Goal: Feedback & Contribution: Contribute content

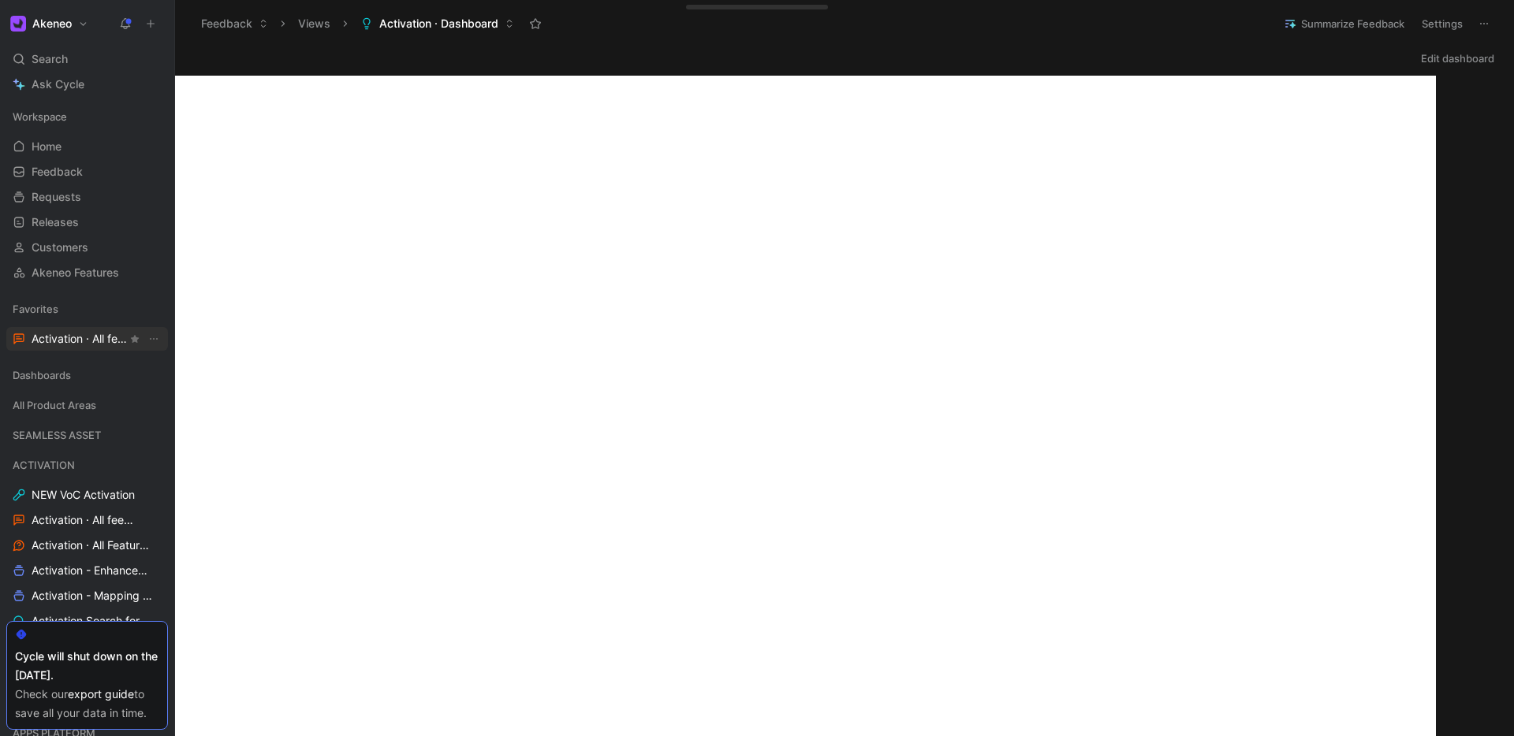
click at [58, 337] on span "Activation · All feedback ACTIVATION" at bounding box center [79, 339] width 95 height 17
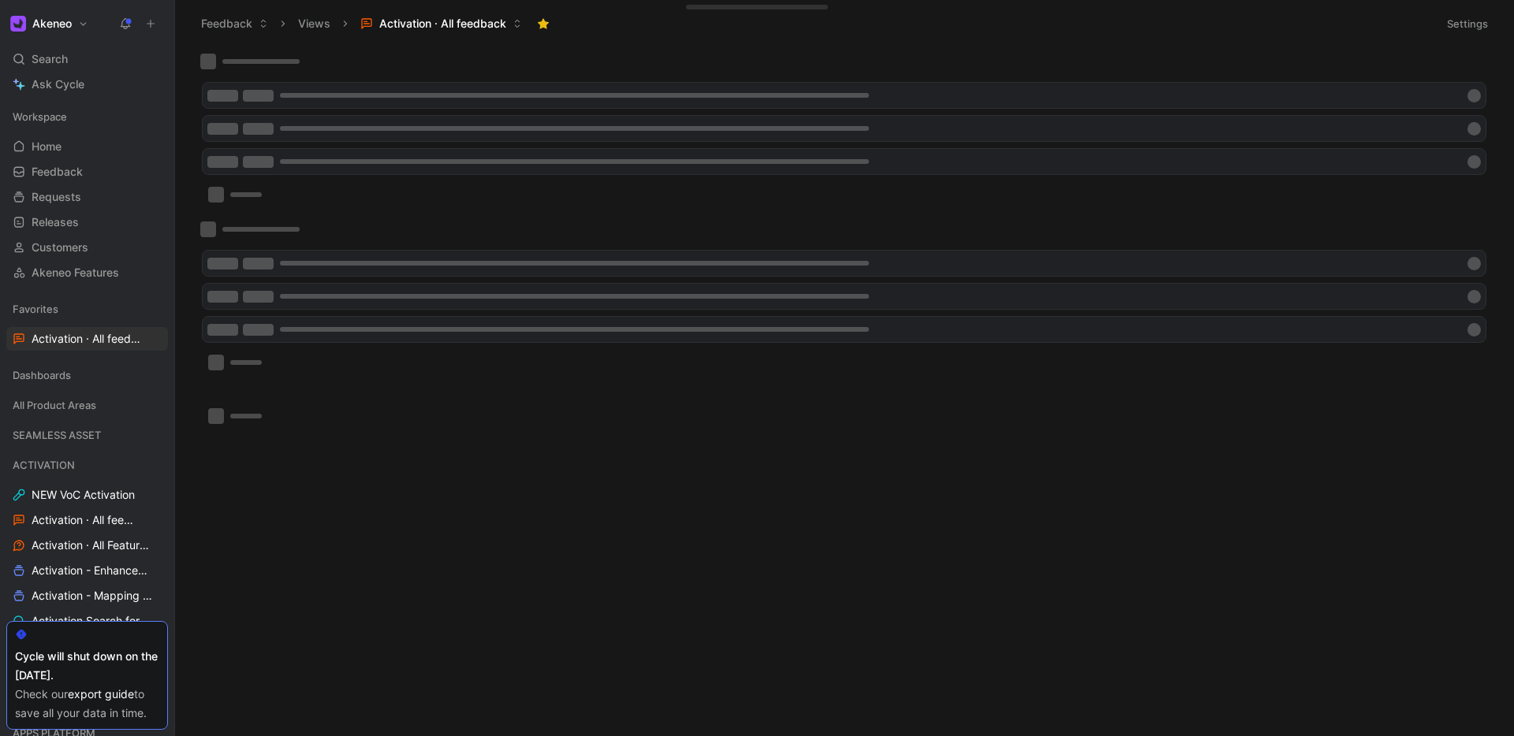
click at [151, 21] on icon at bounding box center [150, 23] width 11 height 11
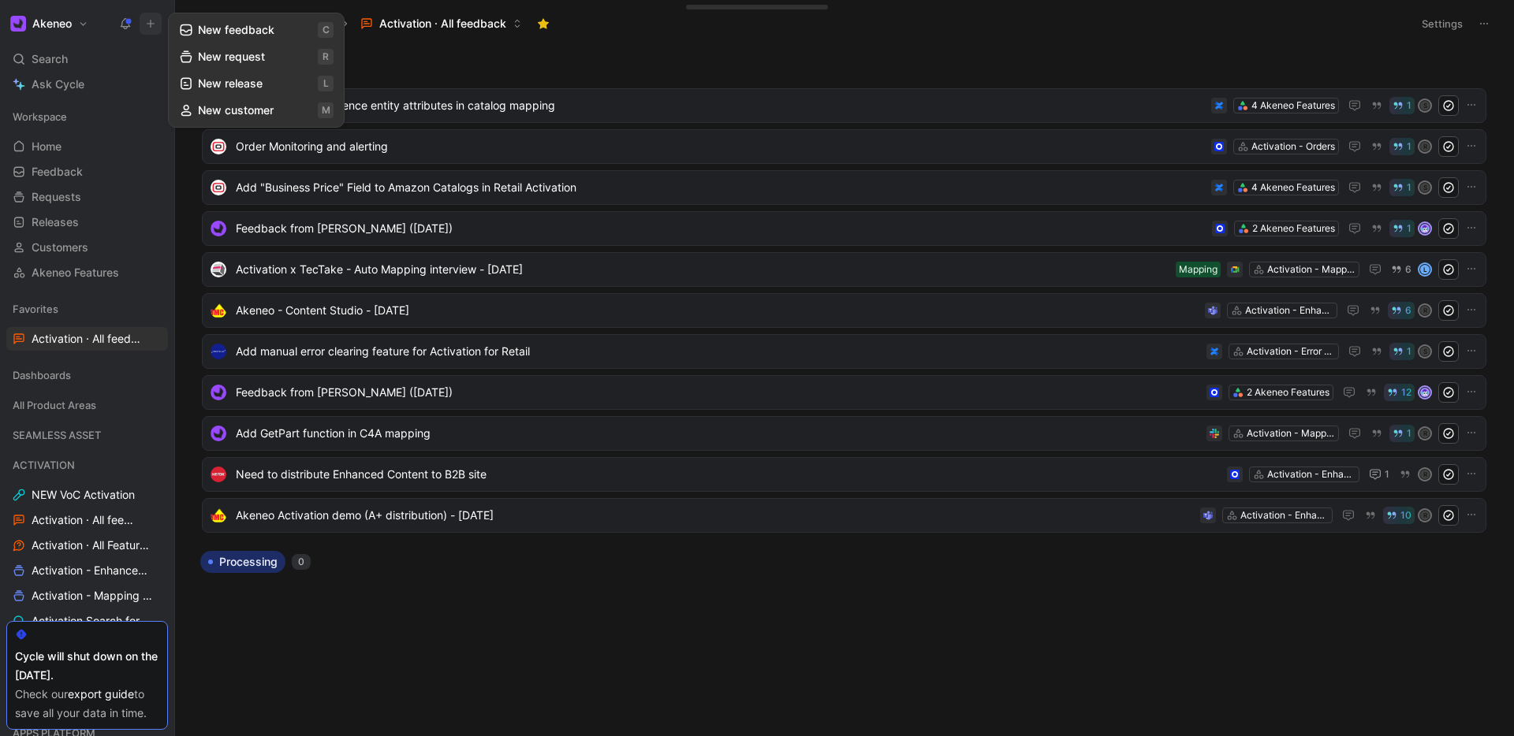
click at [229, 65] on button "New request r" at bounding box center [256, 56] width 169 height 27
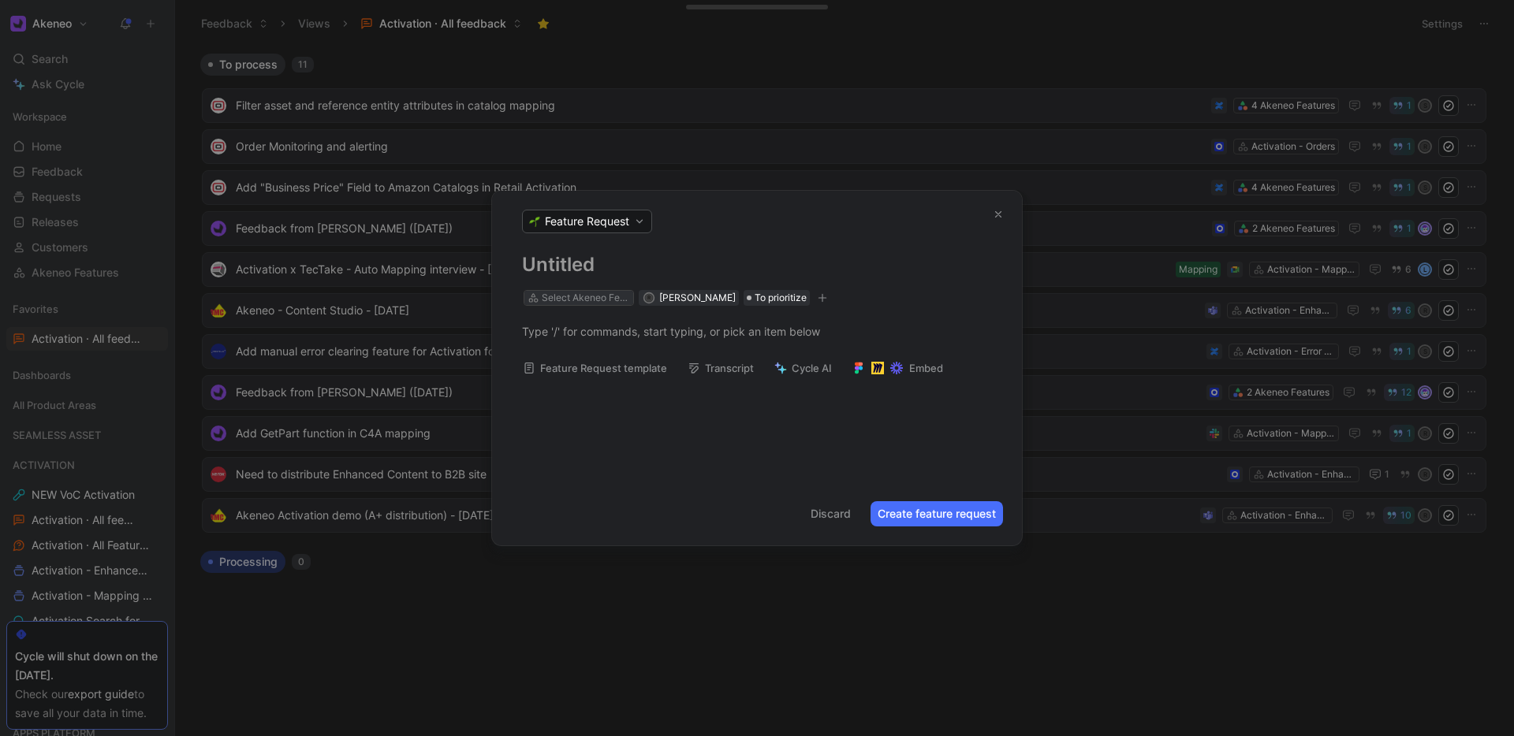
click at [579, 295] on div "Select Akeneo Feature" at bounding box center [586, 298] width 88 height 16
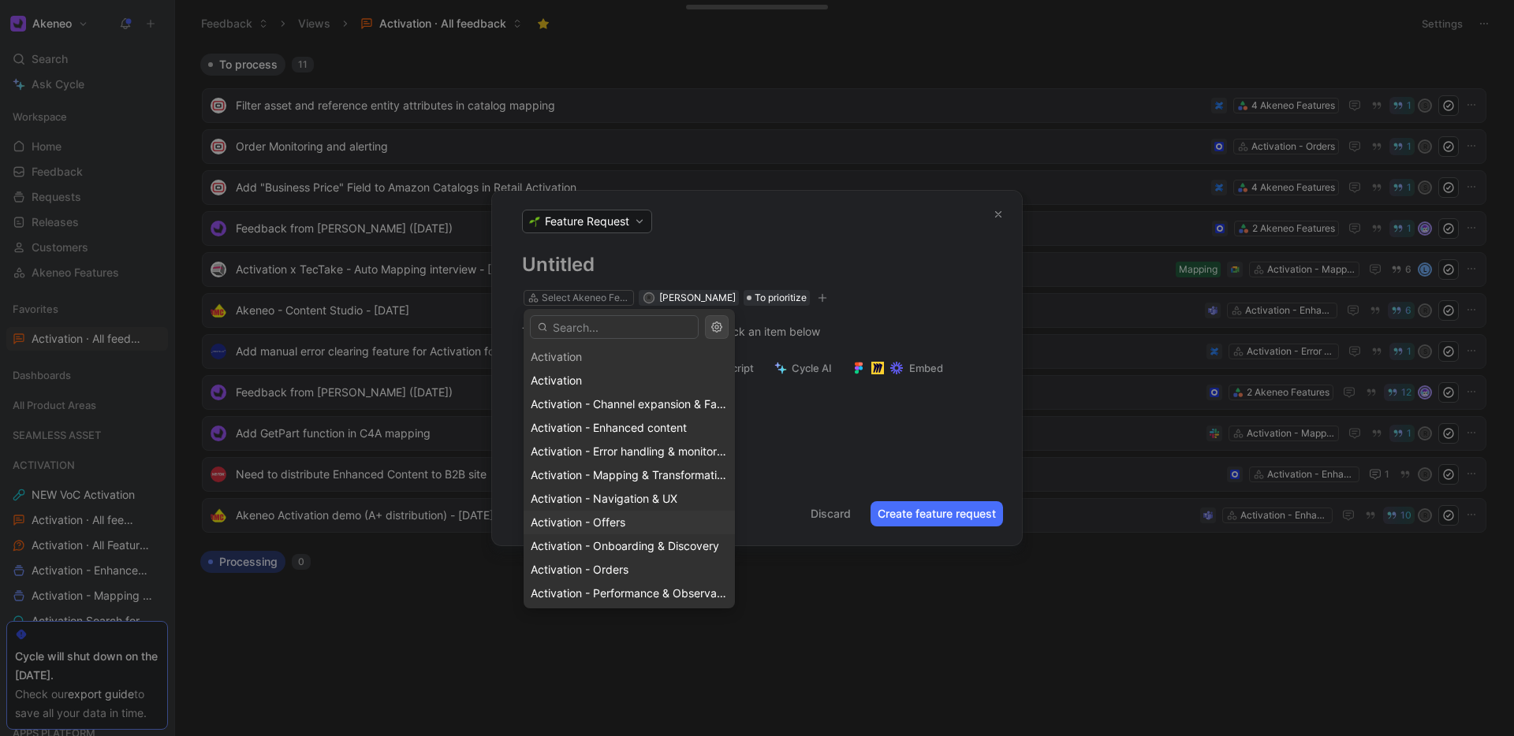
click at [609, 521] on span "Activation - Offers" at bounding box center [578, 522] width 95 height 13
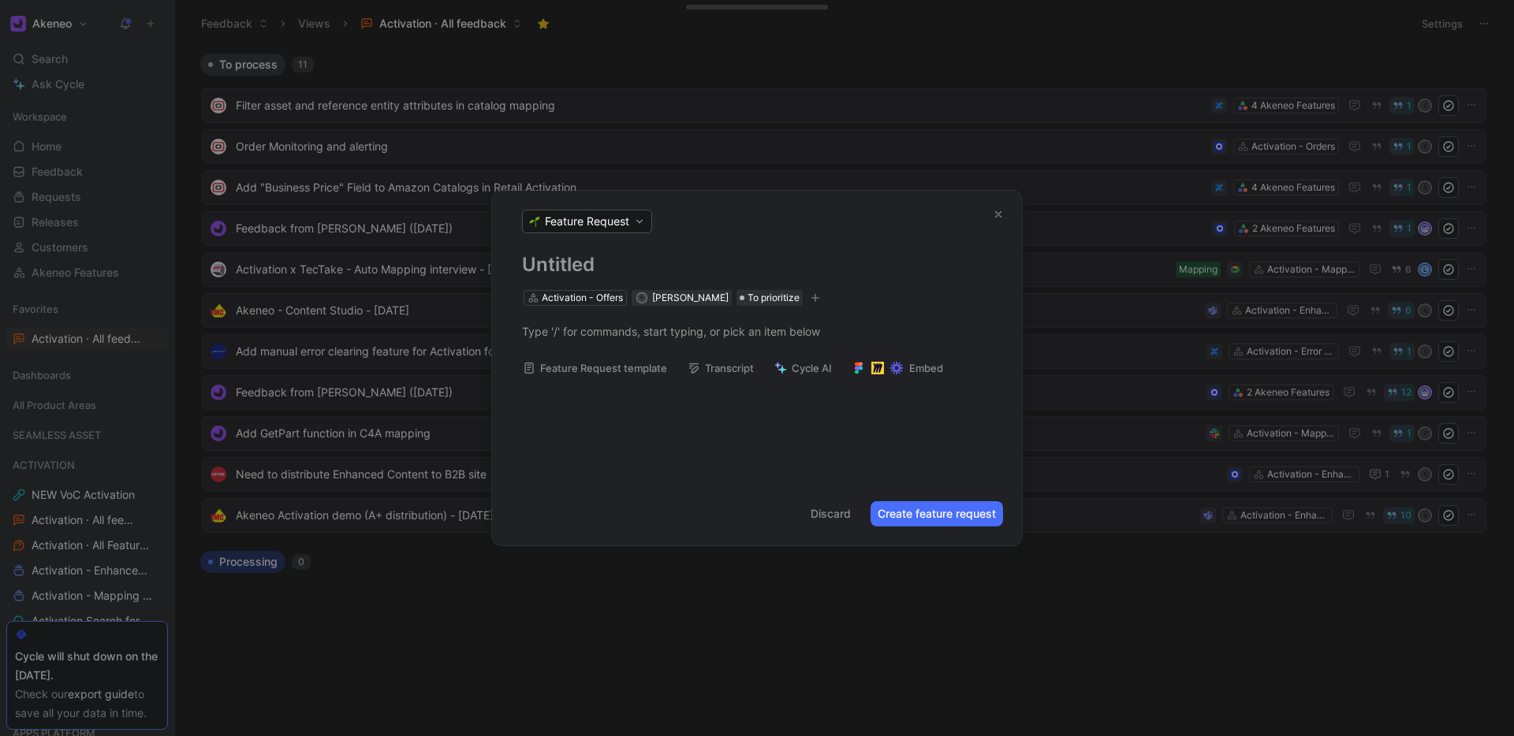
click at [584, 264] on h1 at bounding box center [757, 264] width 470 height 25
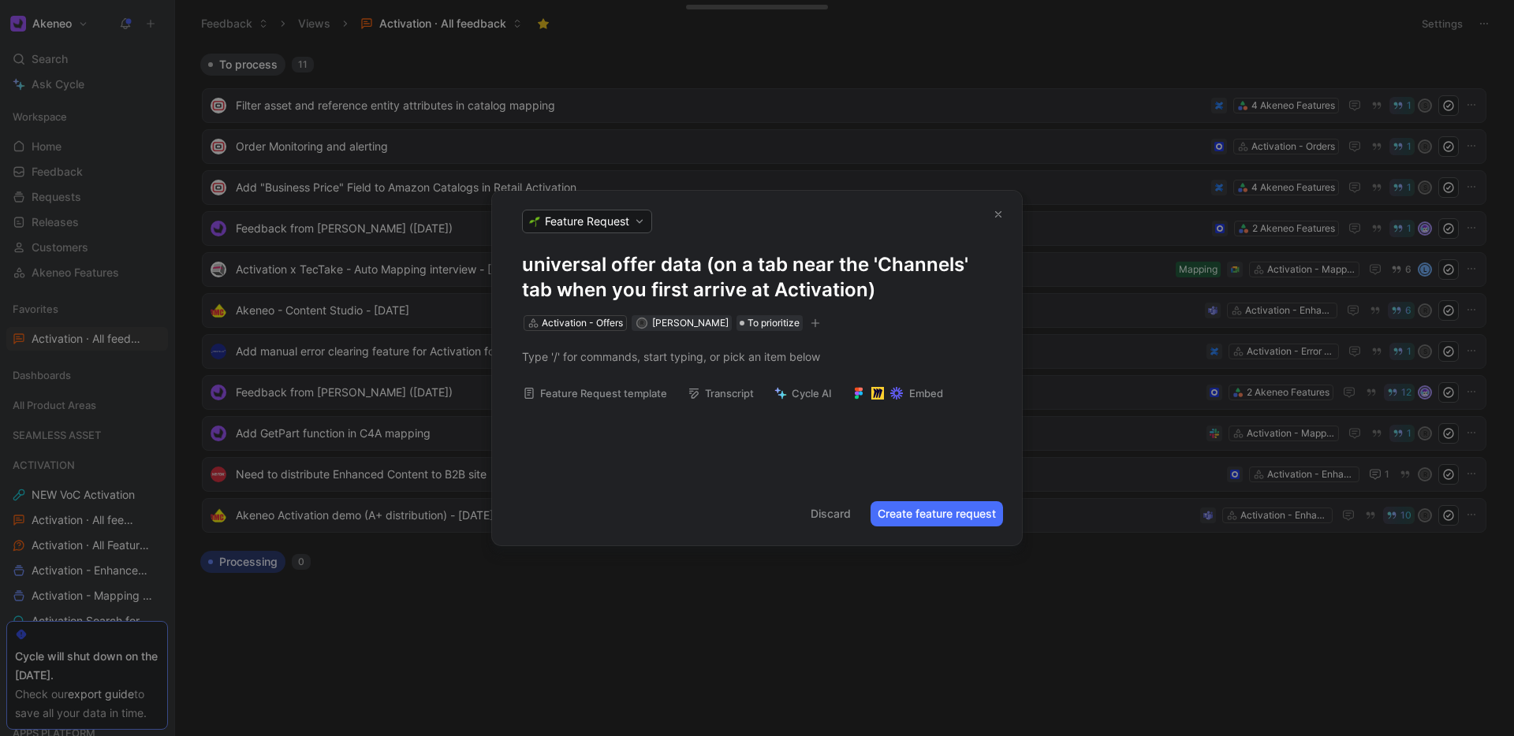
click at [519, 260] on div "universal offer data (on a tab near the 'Channels' tab when you first arrive at…" at bounding box center [757, 292] width 530 height 80
click at [525, 265] on h1 "universal offer data (on a tab near the 'Channels' tab when you first arrive at…" at bounding box center [757, 277] width 470 height 50
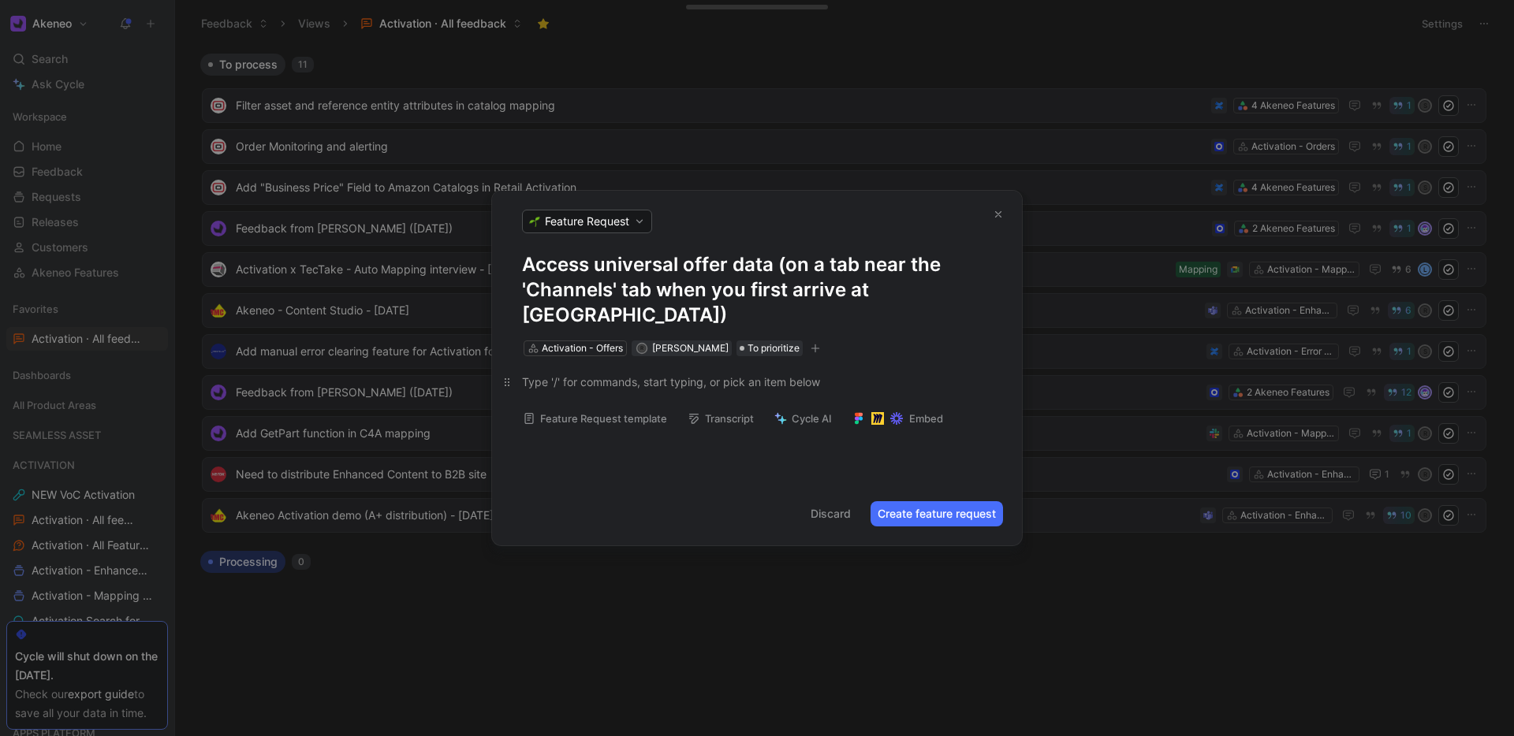
click at [563, 374] on div at bounding box center [757, 382] width 470 height 17
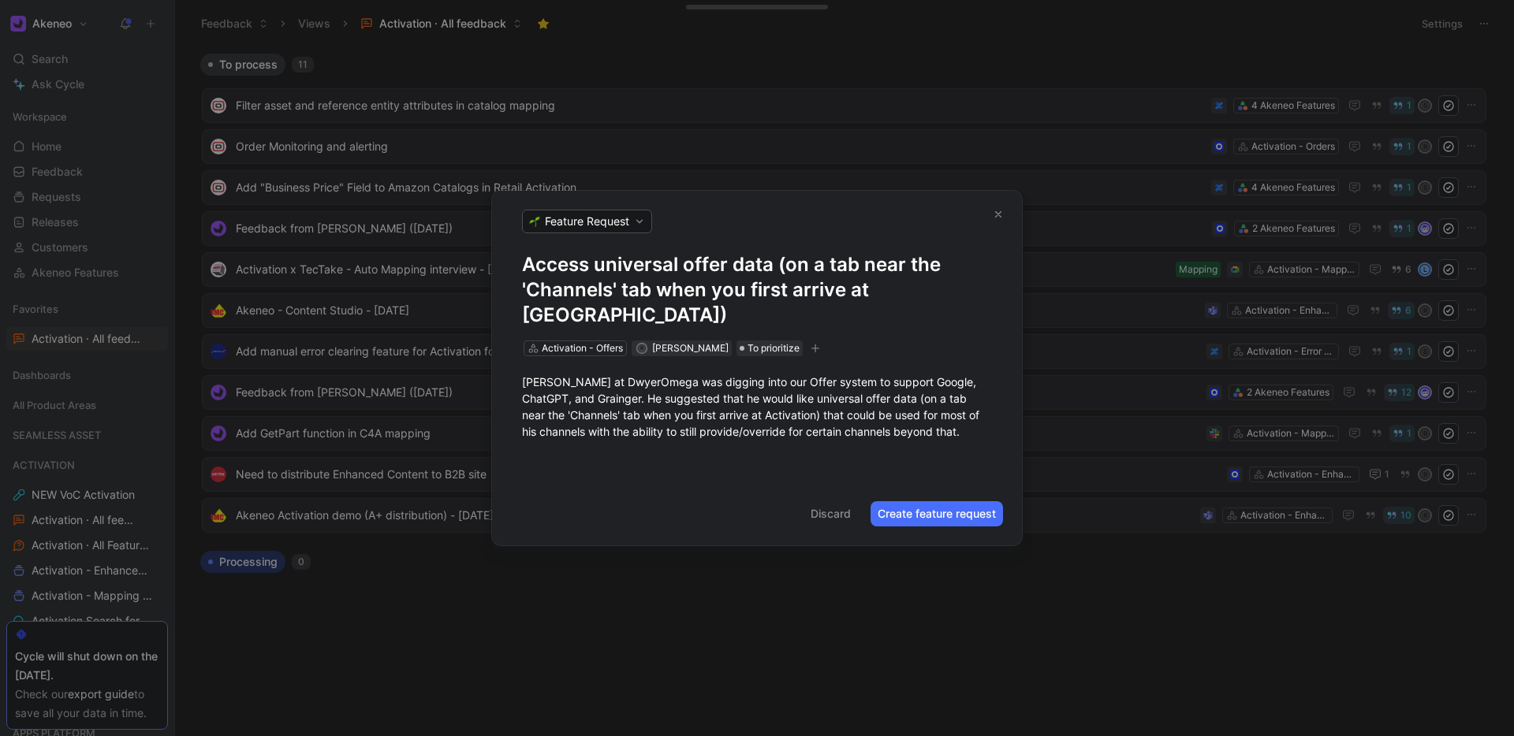
click at [928, 513] on button "Create feature request" at bounding box center [936, 513] width 132 height 25
